Goal: Transaction & Acquisition: Purchase product/service

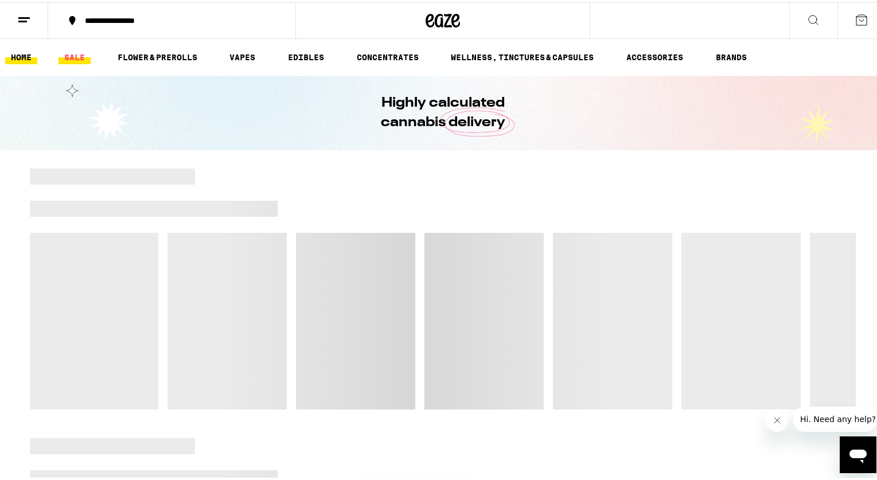
click at [72, 50] on link "SALE" at bounding box center [74, 55] width 32 height 14
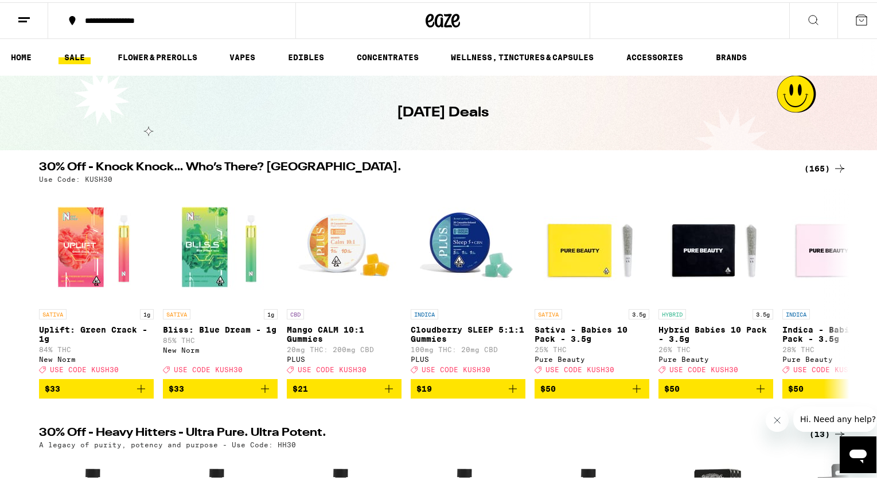
click at [805, 169] on div "(165)" at bounding box center [825, 166] width 42 height 14
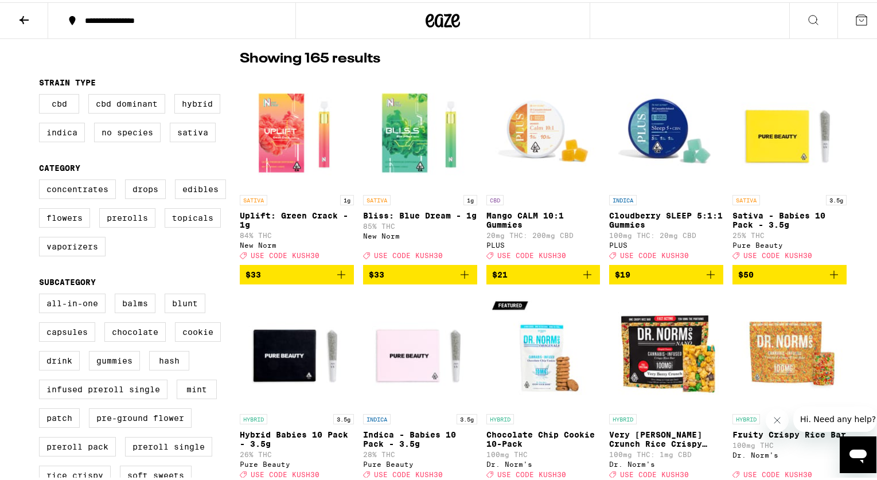
scroll to position [87, 0]
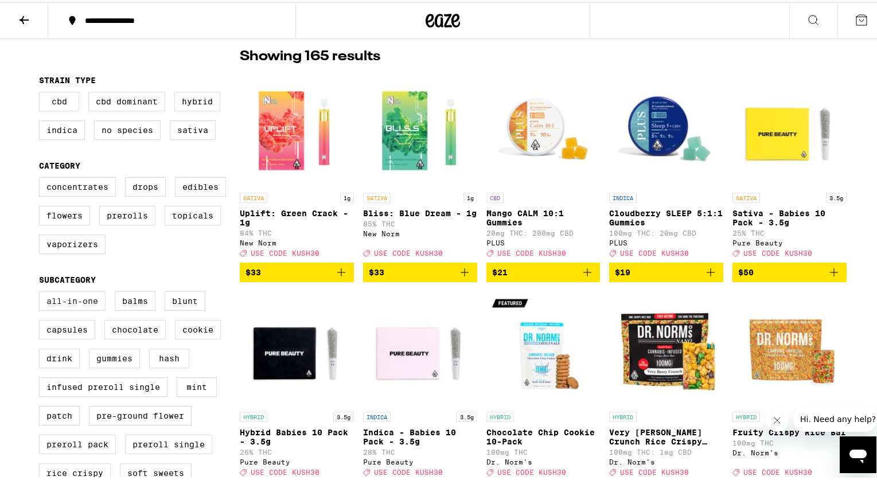
click at [68, 303] on label "All-In-One" at bounding box center [72, 298] width 67 height 19
click at [42, 291] on input "All-In-One" at bounding box center [41, 291] width 1 height 1
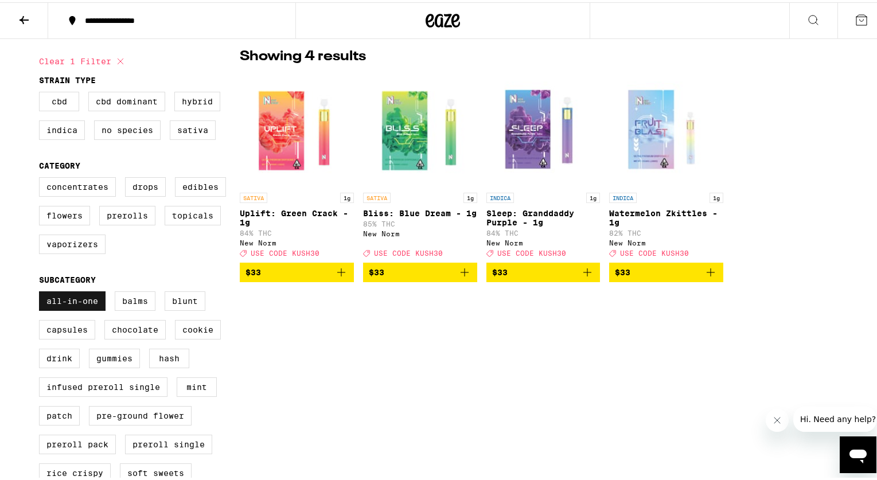
click at [88, 309] on label "All-In-One" at bounding box center [72, 298] width 67 height 19
click at [42, 291] on input "All-In-One" at bounding box center [41, 291] width 1 height 1
checkbox input "false"
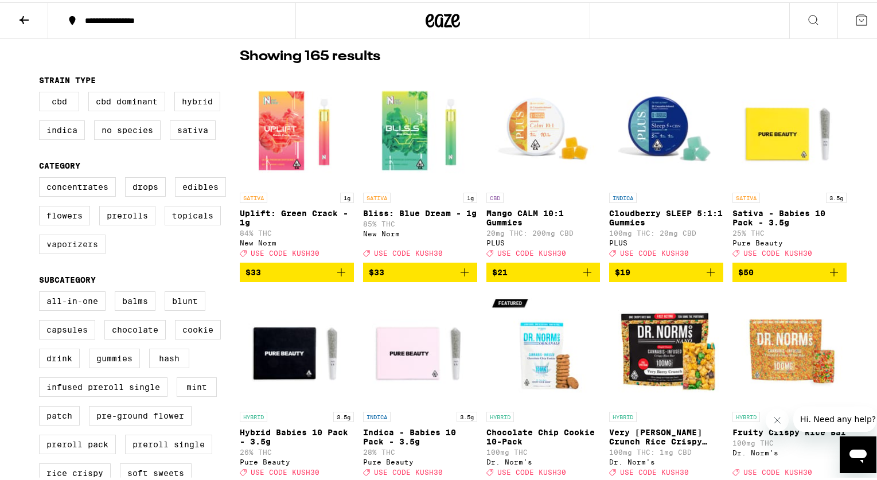
click at [85, 252] on label "Vaporizers" at bounding box center [72, 241] width 67 height 19
click at [42, 177] on input "Vaporizers" at bounding box center [41, 177] width 1 height 1
checkbox input "true"
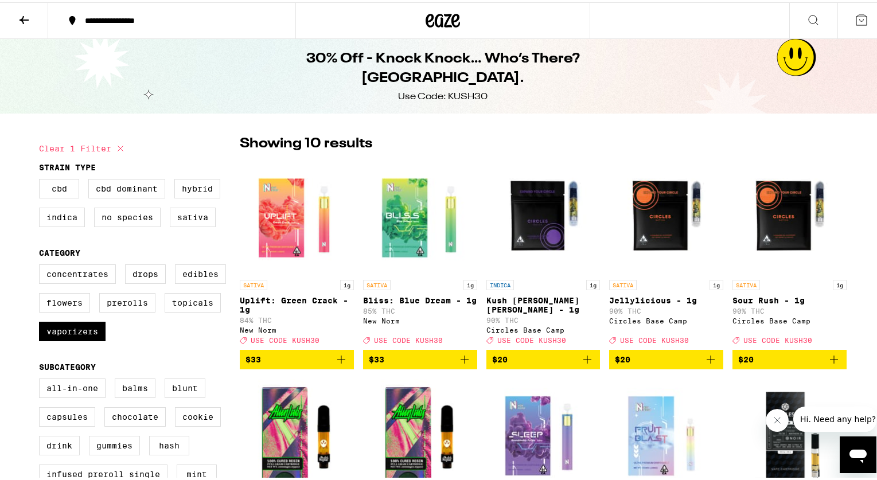
click at [27, 17] on icon at bounding box center [23, 18] width 9 height 8
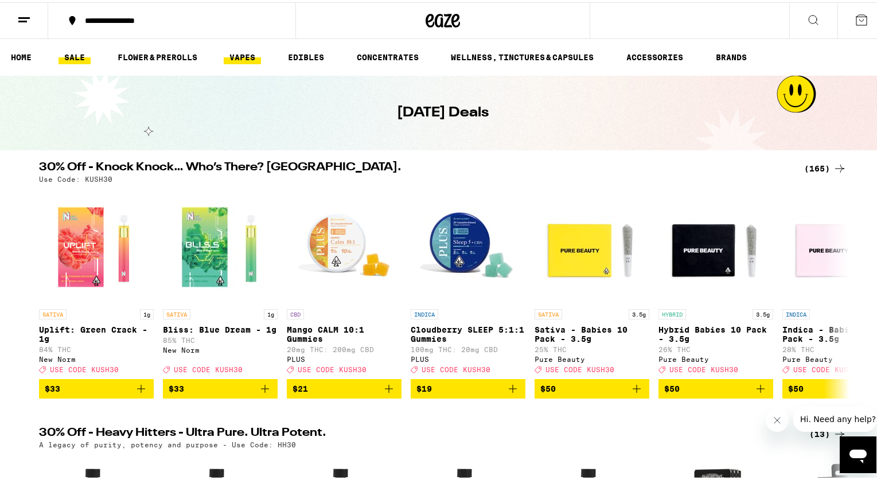
click at [243, 53] on link "VAPES" at bounding box center [242, 55] width 37 height 14
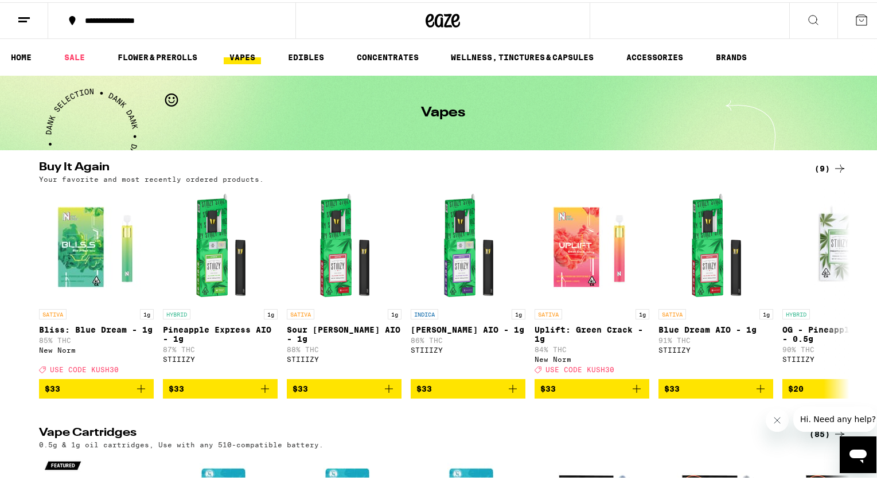
click at [814, 163] on div "(9)" at bounding box center [830, 166] width 32 height 14
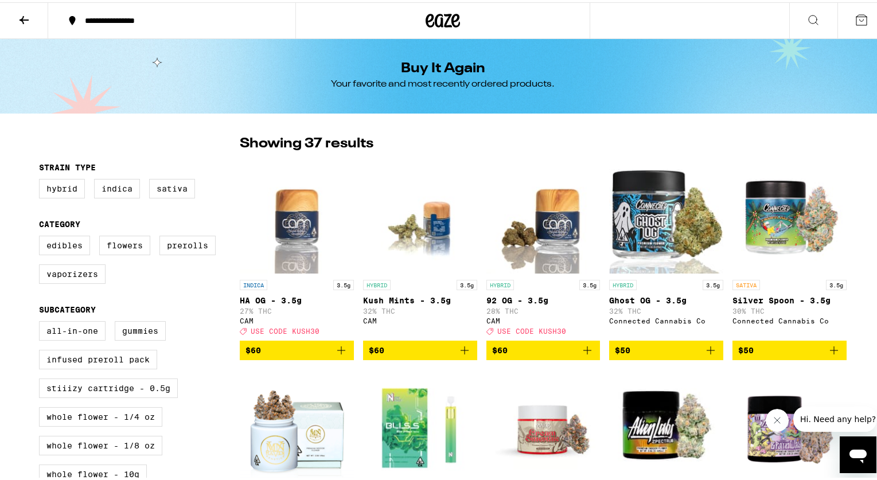
click at [18, 11] on icon at bounding box center [24, 18] width 14 height 14
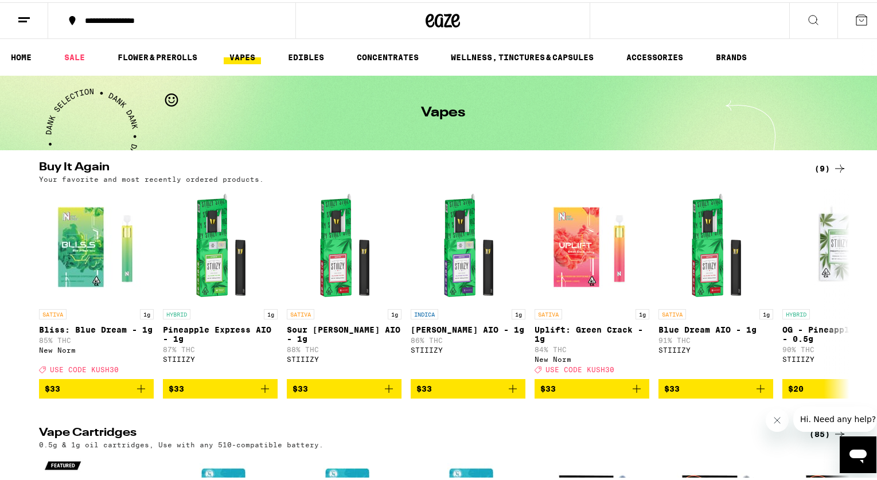
click at [229, 58] on link "VAPES" at bounding box center [242, 55] width 37 height 14
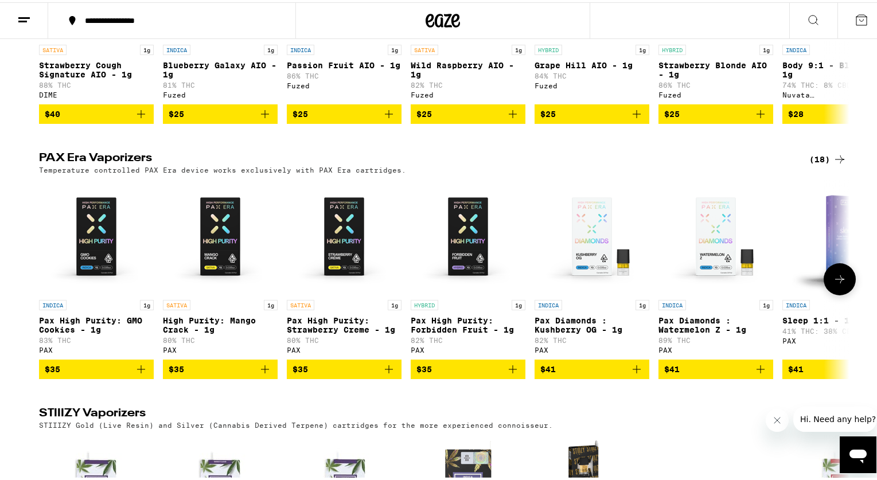
scroll to position [783, 0]
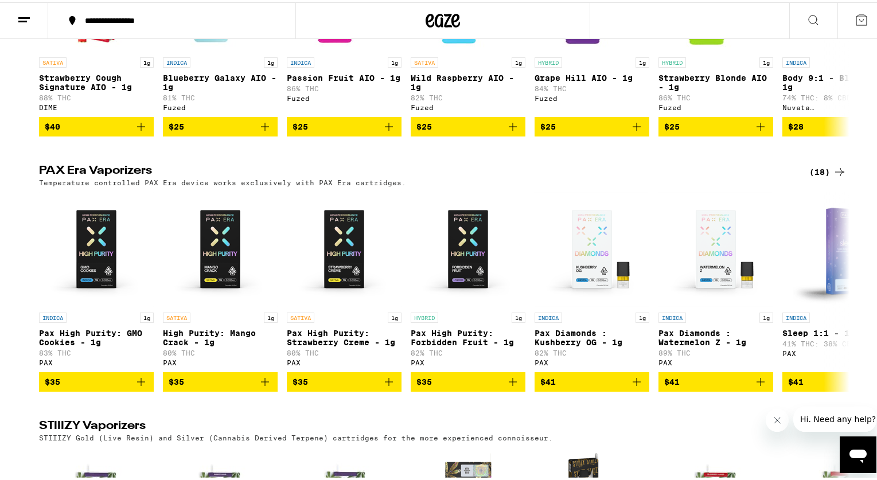
click at [819, 177] on div "(18)" at bounding box center [827, 170] width 37 height 14
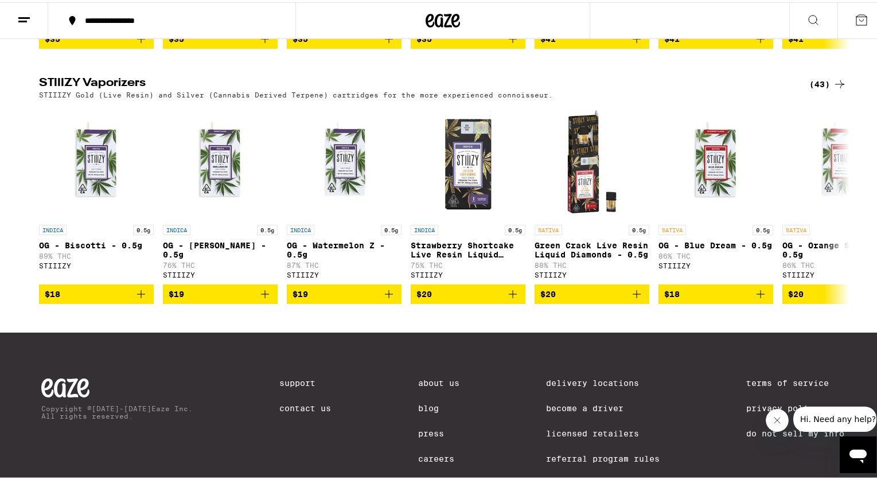
scroll to position [1100, 0]
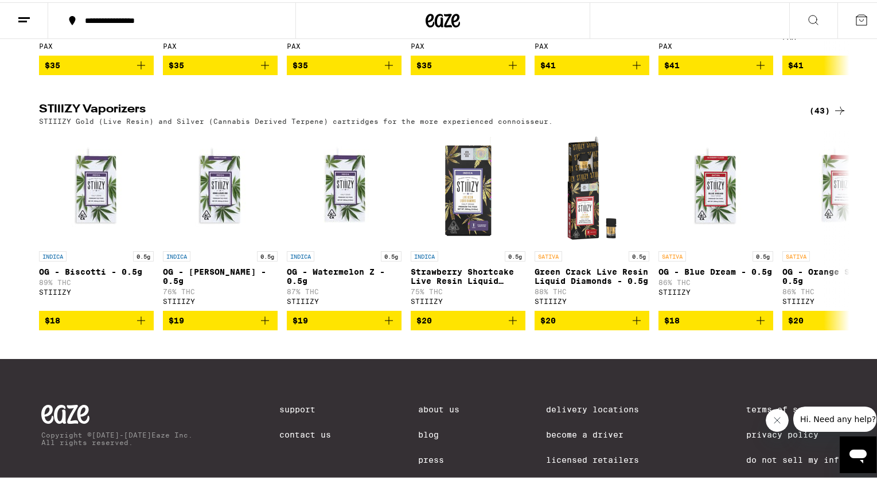
click at [815, 115] on div "(43)" at bounding box center [827, 109] width 37 height 14
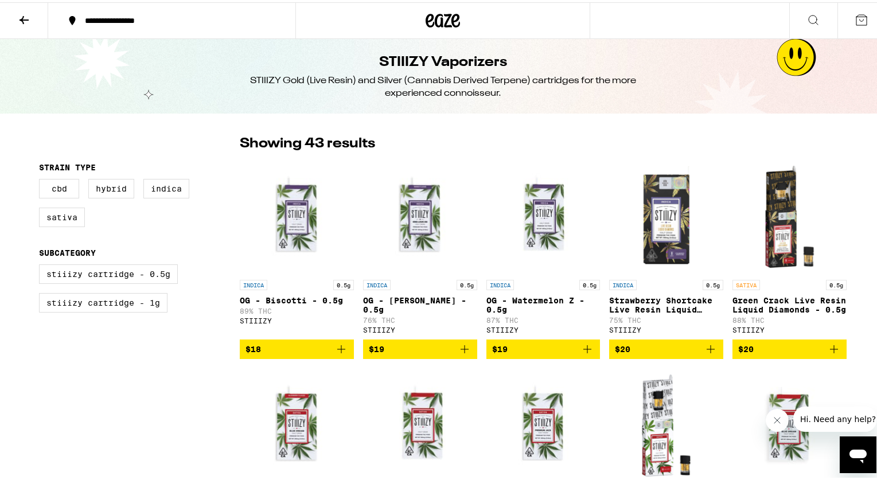
click at [33, 20] on button at bounding box center [24, 19] width 48 height 36
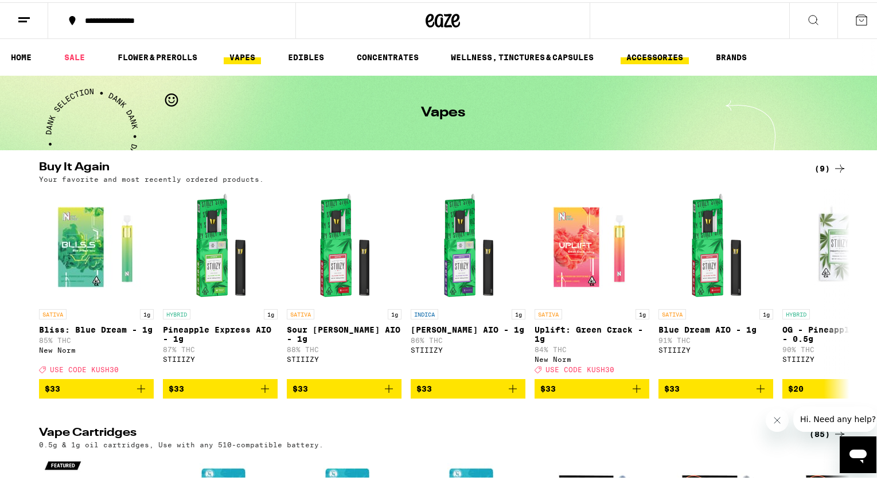
click at [672, 56] on link "ACCESSORIES" at bounding box center [655, 55] width 68 height 14
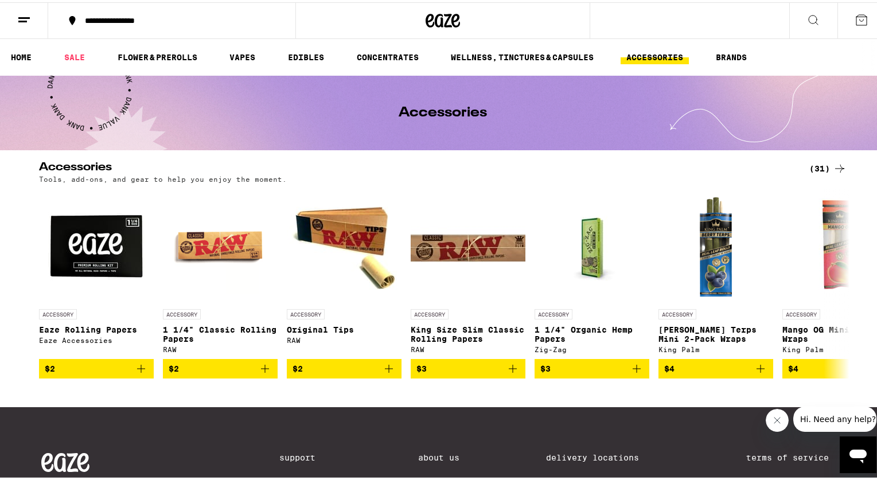
click at [809, 168] on div "(31)" at bounding box center [827, 166] width 37 height 14
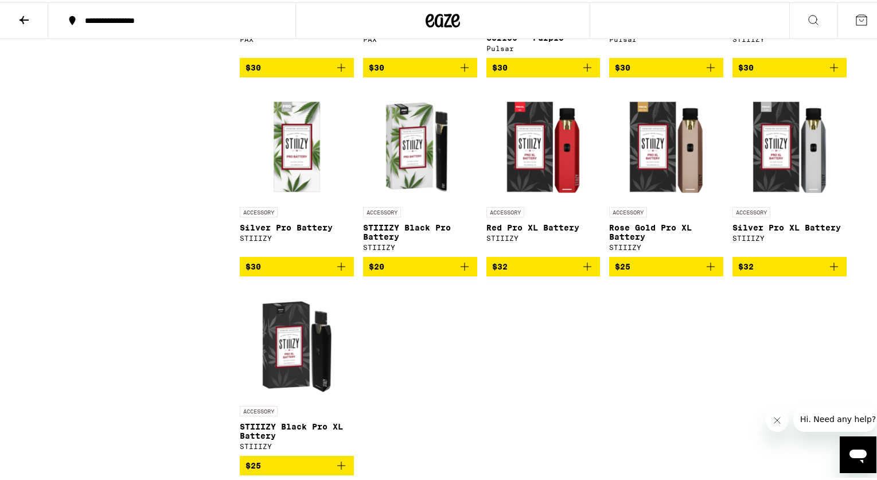
scroll to position [1070, 0]
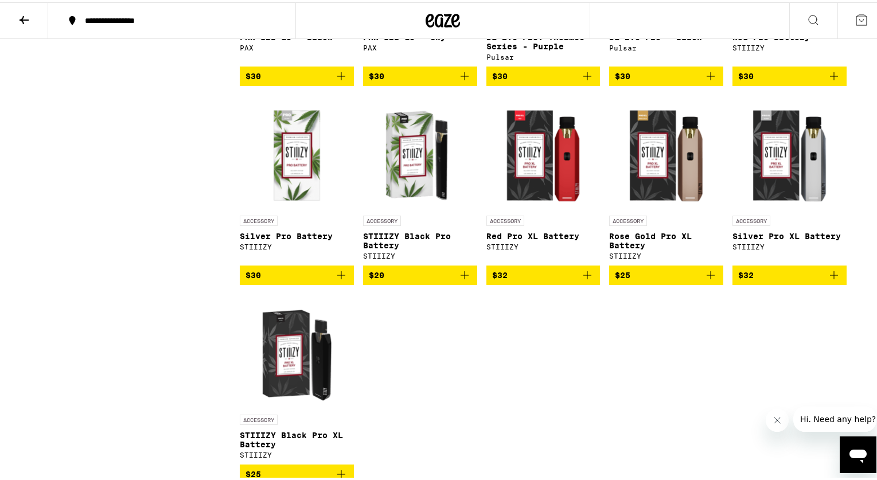
click at [428, 205] on img "Open page for STIIIZY Black Pro Battery from STIIIZY" at bounding box center [420, 150] width 114 height 115
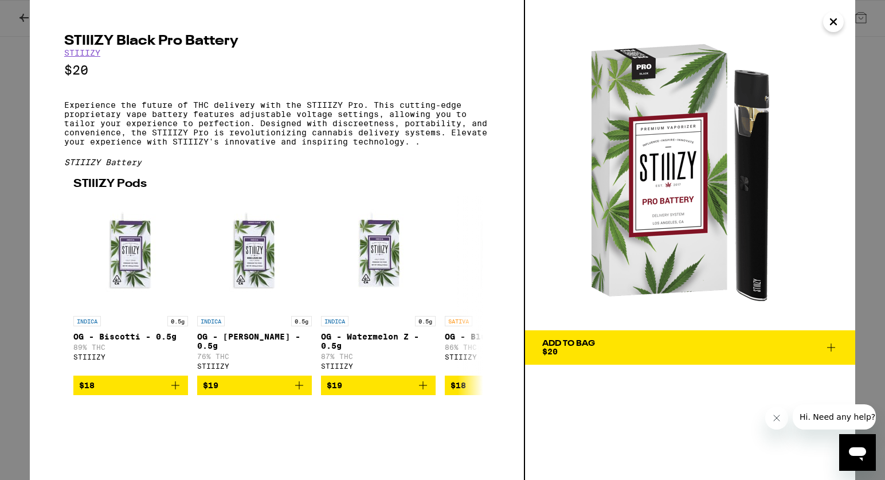
click at [748, 198] on img at bounding box center [690, 165] width 330 height 330
click at [709, 241] on img at bounding box center [690, 165] width 330 height 330
click at [832, 25] on icon "Close" at bounding box center [834, 21] width 14 height 17
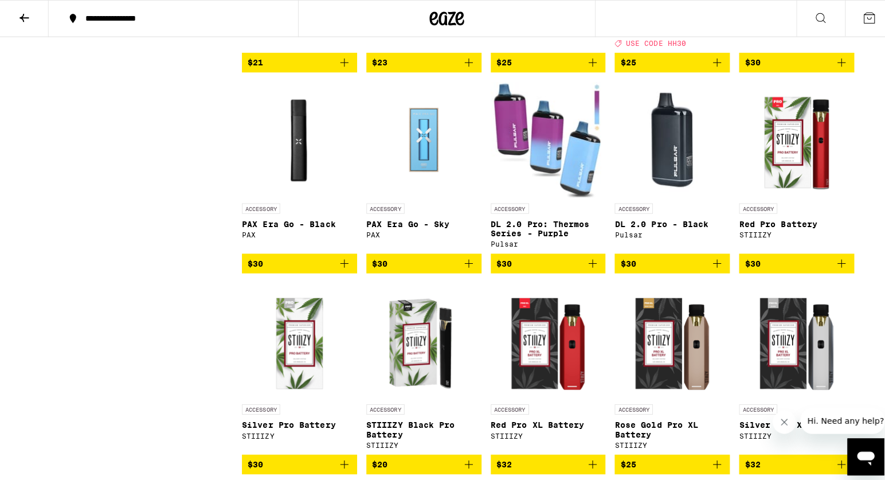
scroll to position [1076, 0]
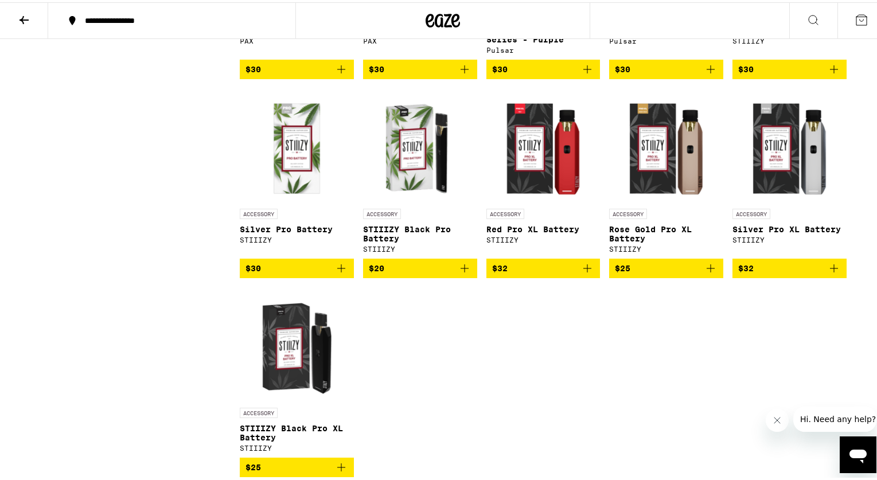
click at [417, 190] on img "Open page for STIIIZY Black Pro Battery from STIIIZY" at bounding box center [420, 143] width 114 height 115
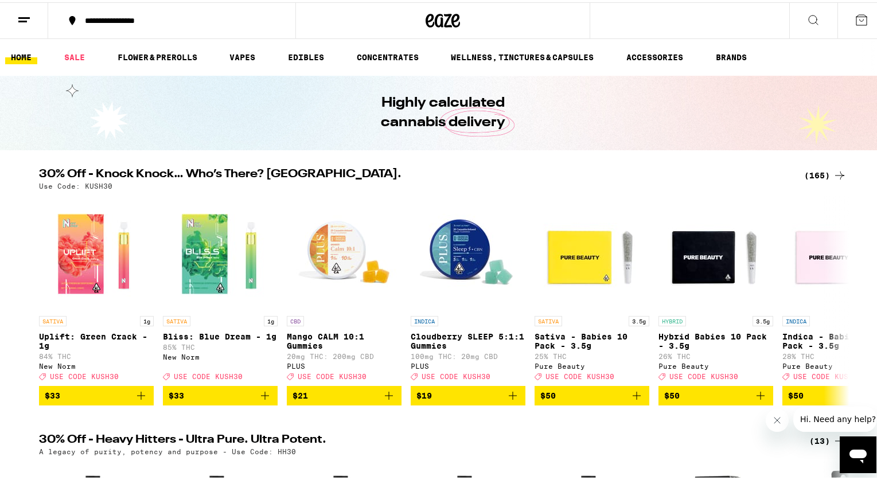
click at [223, 51] on ul "HOME SALE FLOWER & PREROLLS VAPES EDIBLES CONCENTRATES WELLNESS, TINCTURES & CA…" at bounding box center [442, 55] width 885 height 37
click at [228, 52] on link "VAPES" at bounding box center [242, 55] width 37 height 14
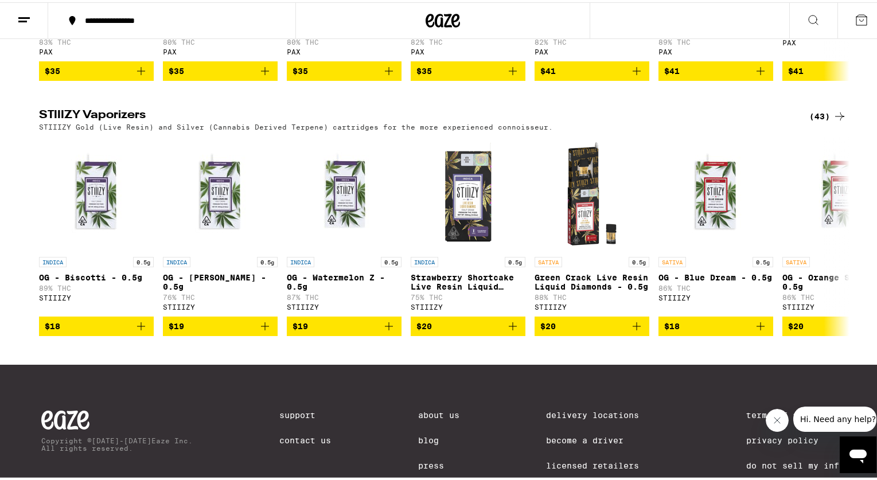
scroll to position [1195, 0]
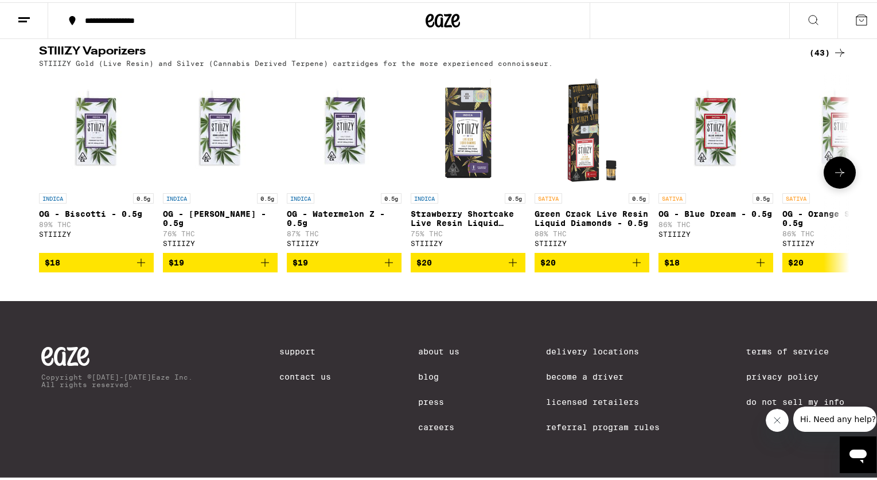
click at [95, 132] on img "Open page for OG - Biscotti - 0.5g from STIIIZY" at bounding box center [96, 128] width 115 height 115
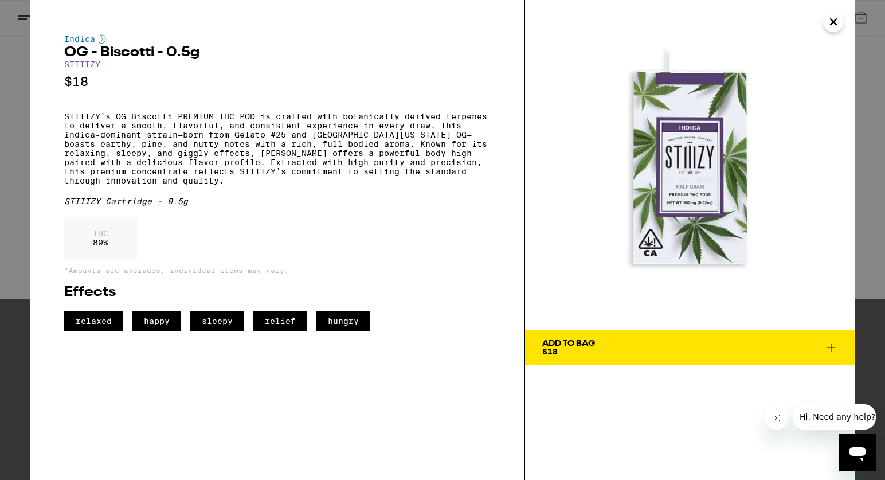
click at [724, 171] on img at bounding box center [690, 165] width 330 height 330
click at [844, 28] on img at bounding box center [690, 165] width 330 height 330
click at [836, 24] on icon "Close" at bounding box center [834, 22] width 6 height 6
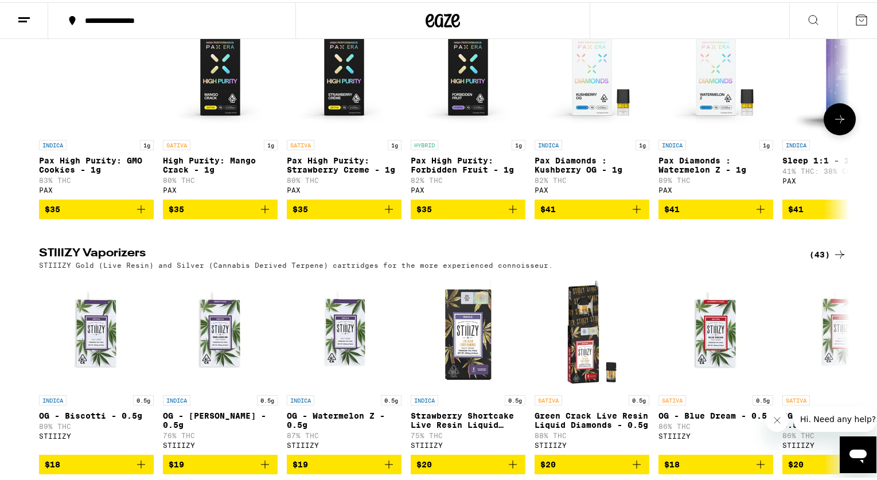
scroll to position [887, 0]
